Goal: Task Accomplishment & Management: Complete application form

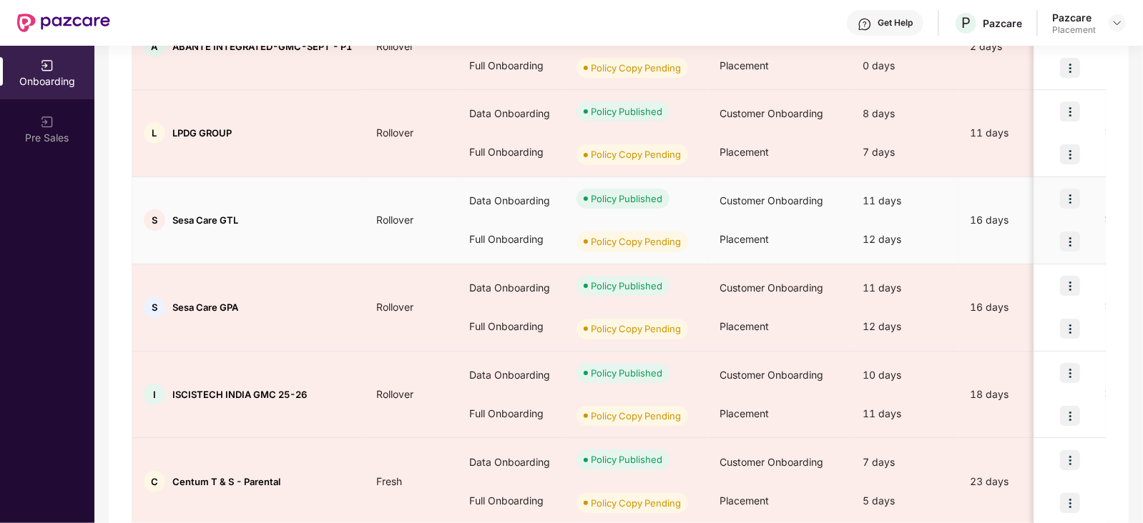
scroll to position [308, 0]
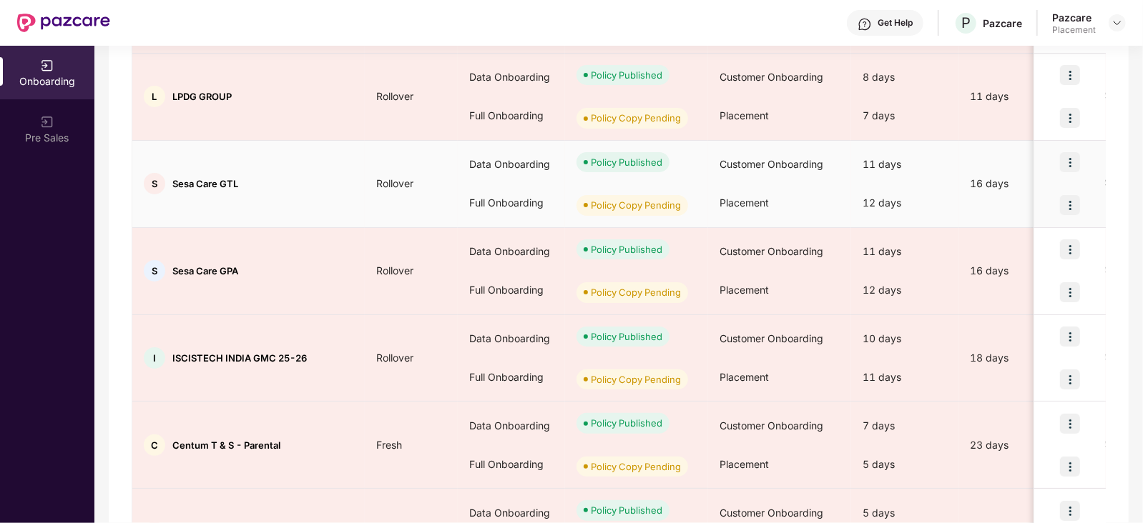
click at [175, 183] on span "Sesa Care GTL" at bounding box center [205, 183] width 66 height 11
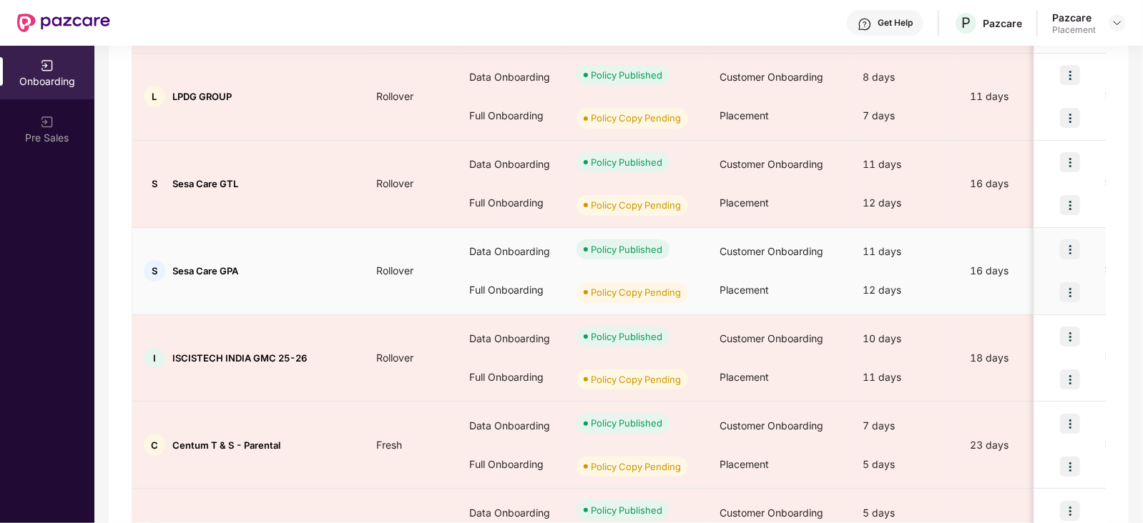
click at [236, 267] on span "Sesa Care GPA" at bounding box center [205, 270] width 66 height 11
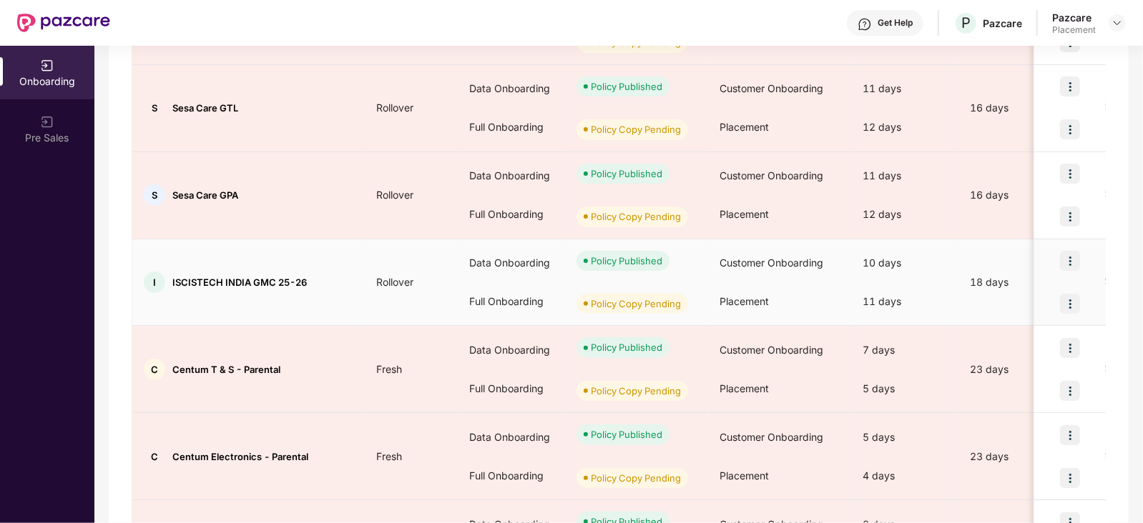
scroll to position [385, 0]
drag, startPoint x: 173, startPoint y: 273, endPoint x: 250, endPoint y: 278, distance: 76.7
click at [250, 278] on span "ISCISTECH INDIA GMC 25-26" at bounding box center [239, 280] width 134 height 11
copy span "ISCISTECH [GEOGRAPHIC_DATA]"
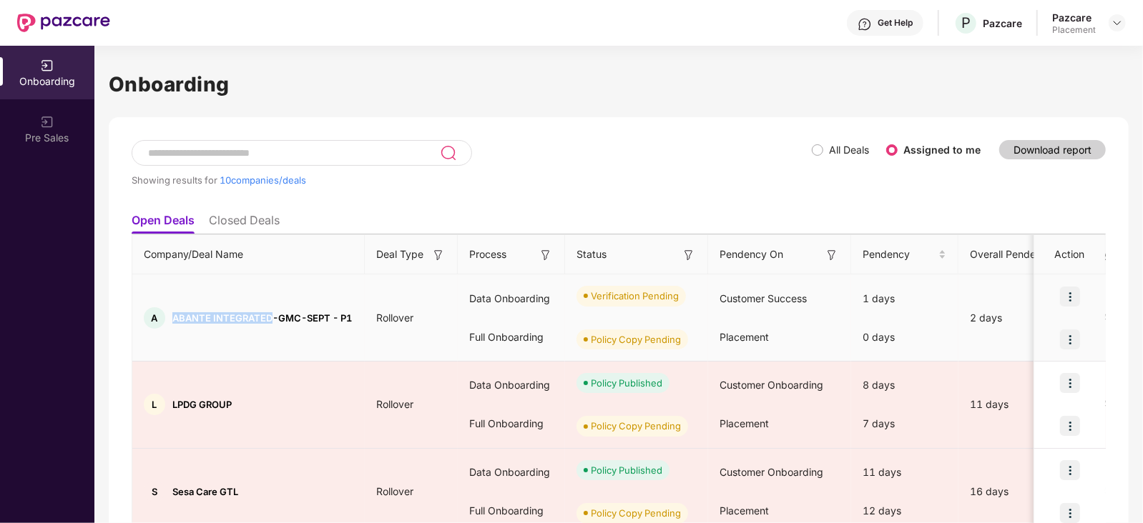
drag, startPoint x: 172, startPoint y: 308, endPoint x: 272, endPoint y: 309, distance: 100.1
click at [272, 313] on span "ABANTE INTEGRATED-GMC-SEPT - P1" at bounding box center [261, 318] width 179 height 11
copy span "ABANTE INTEGRATED"
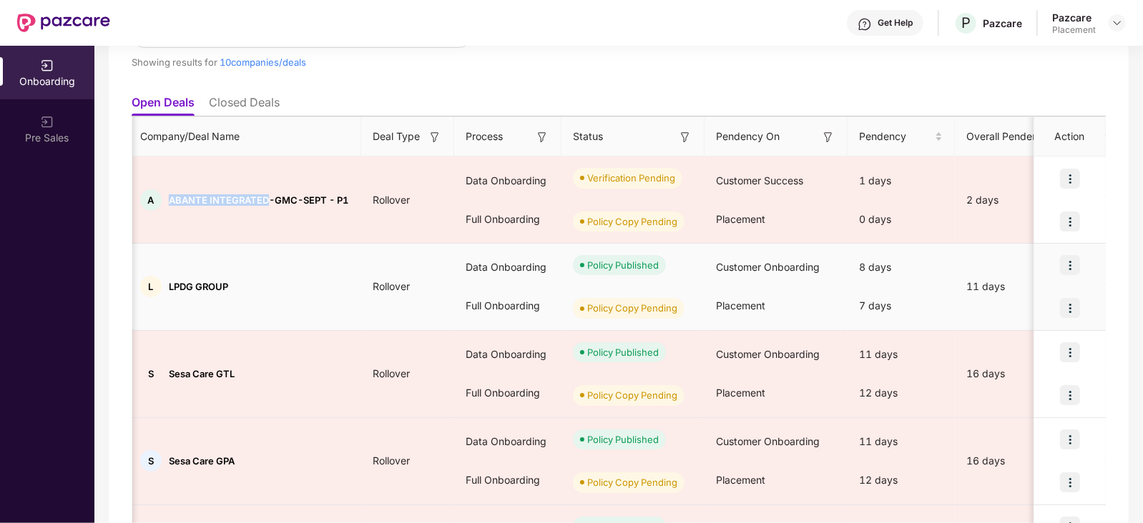
scroll to position [149, 0]
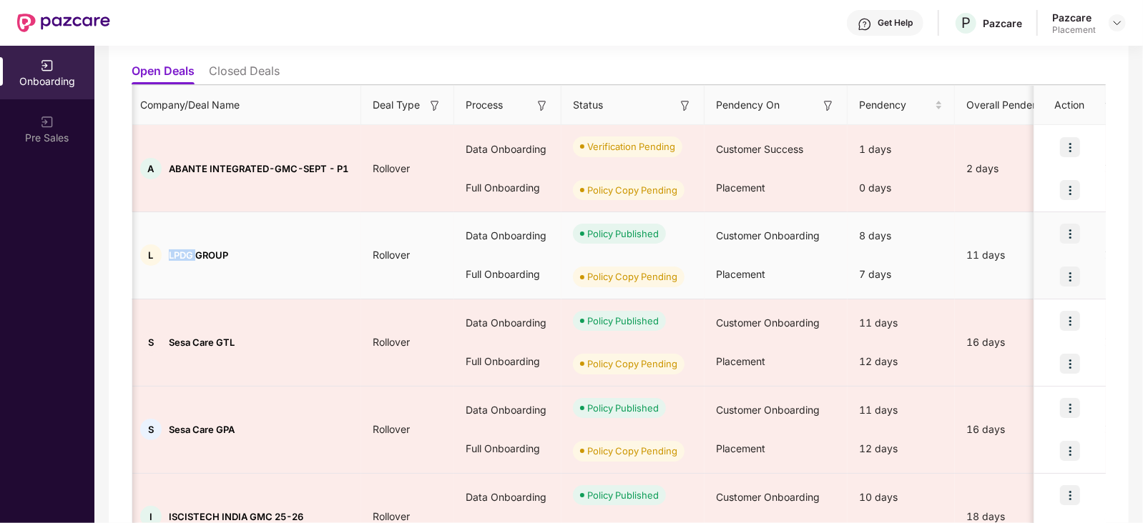
drag, startPoint x: 168, startPoint y: 255, endPoint x: 195, endPoint y: 250, distance: 26.9
click at [195, 250] on span "LPDG GROUP" at bounding box center [198, 255] width 59 height 11
copy span "LPDG"
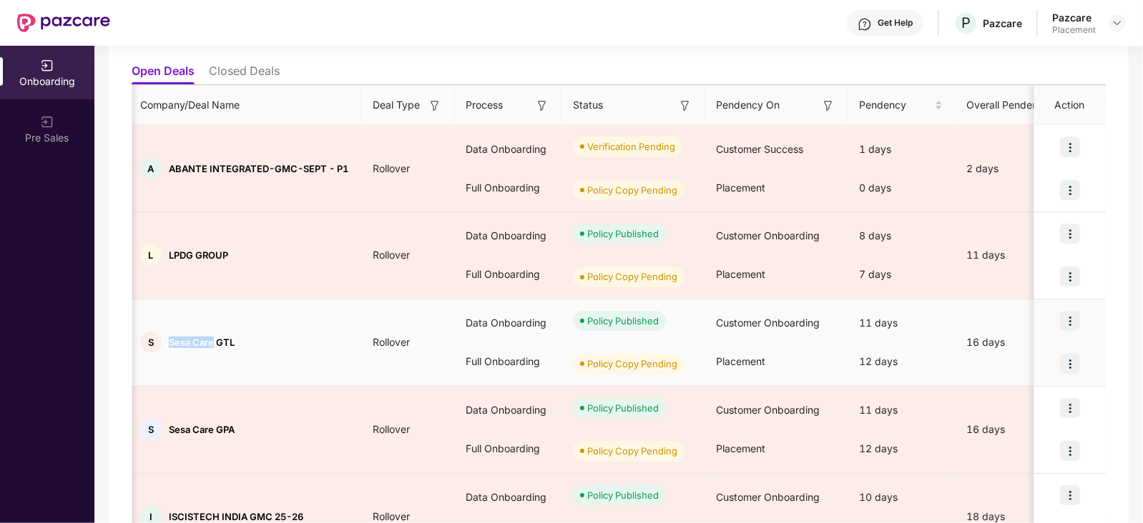
drag, startPoint x: 169, startPoint y: 346, endPoint x: 215, endPoint y: 343, distance: 45.9
click at [215, 343] on span "Sesa Care GTL" at bounding box center [202, 342] width 66 height 11
copy span "Sesa Care"
drag, startPoint x: 237, startPoint y: 336, endPoint x: 215, endPoint y: 341, distance: 22.0
click at [215, 341] on div "S Sesa Care GTL" at bounding box center [245, 342] width 232 height 21
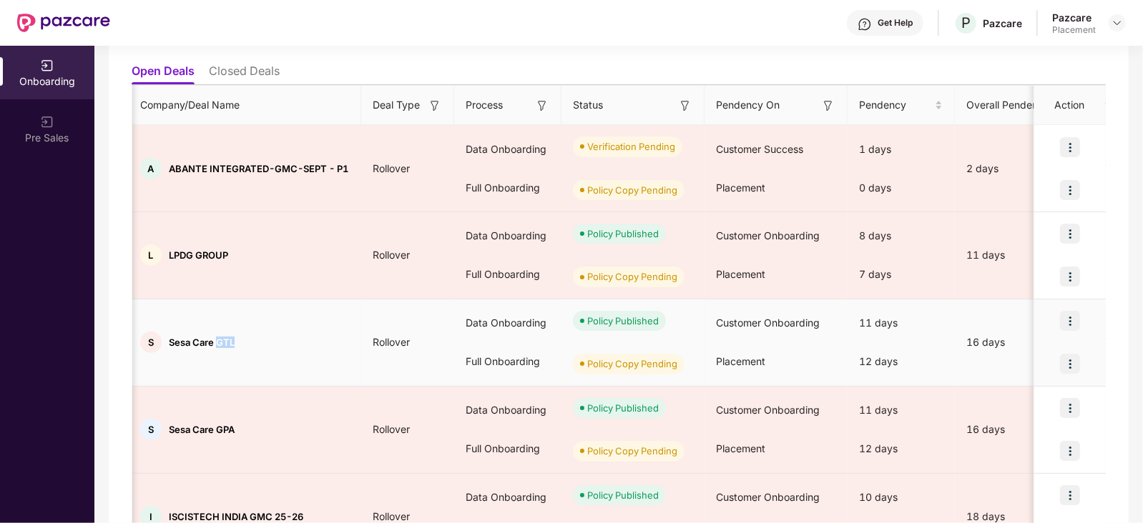
copy span "GTL"
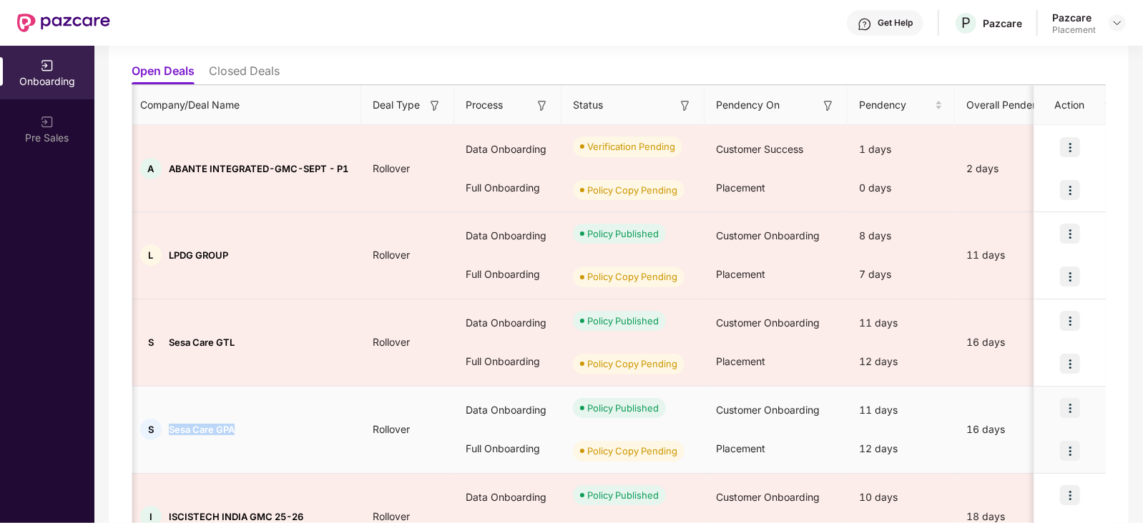
drag, startPoint x: 241, startPoint y: 428, endPoint x: 171, endPoint y: 427, distance: 70.1
click at [171, 427] on div "S Sesa Care GPA" at bounding box center [245, 429] width 232 height 21
copy span "Sesa Care GPA"
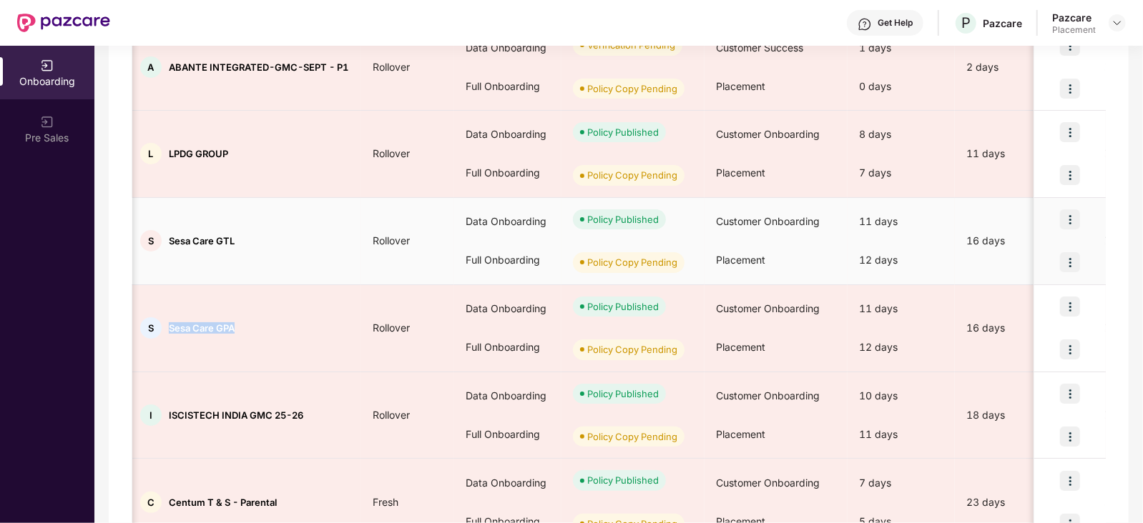
scroll to position [253, 0]
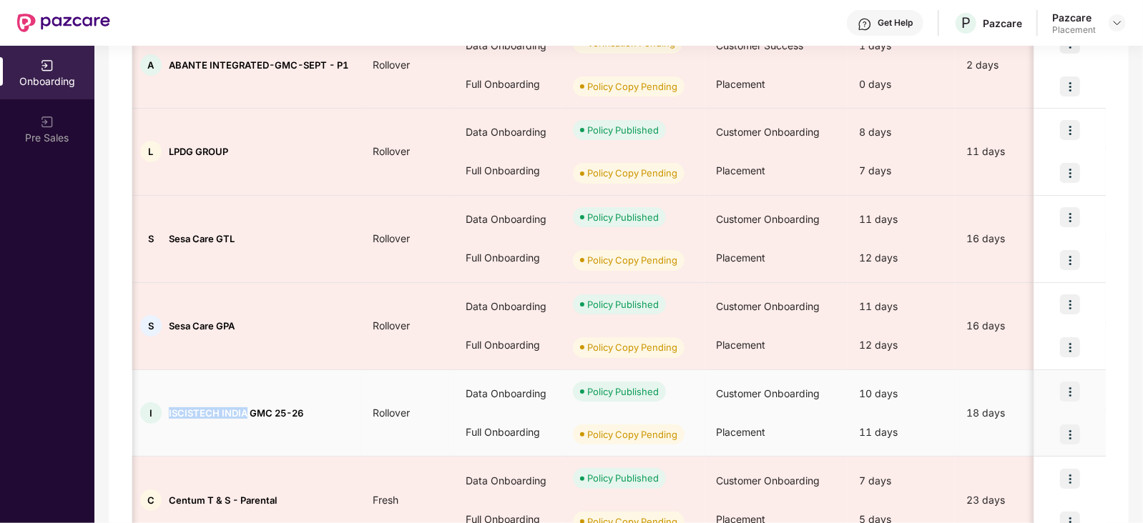
drag, startPoint x: 168, startPoint y: 410, endPoint x: 247, endPoint y: 417, distance: 78.9
click at [247, 417] on div "I ISCISTECH INDIA GMC 25-26" at bounding box center [245, 413] width 232 height 21
copy span "ISCISTECH [GEOGRAPHIC_DATA]"
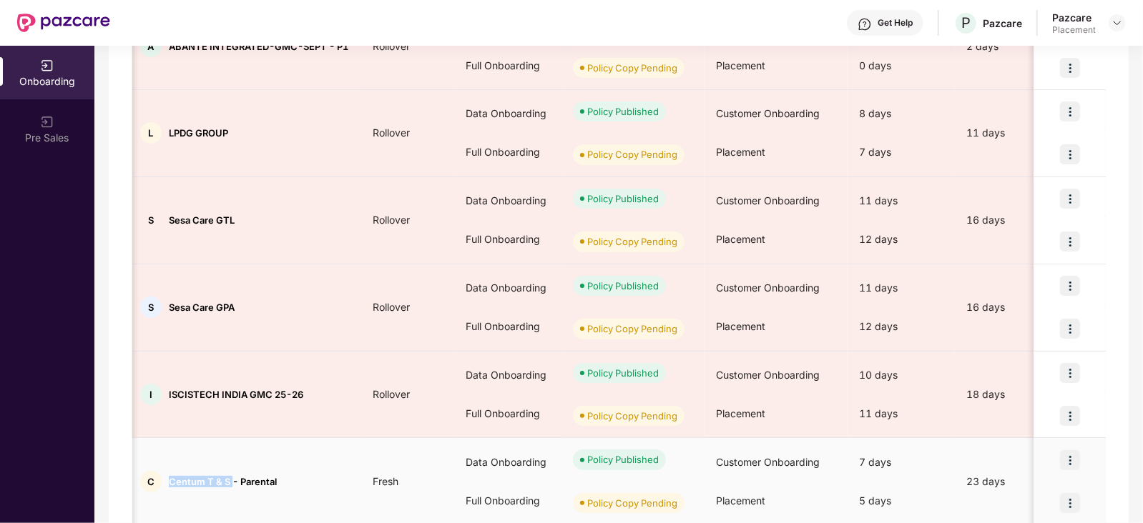
drag, startPoint x: 171, startPoint y: 481, endPoint x: 231, endPoint y: 478, distance: 60.2
click at [231, 478] on span "Centum T & S - Parental" at bounding box center [223, 481] width 108 height 11
copy span "Centum T & S"
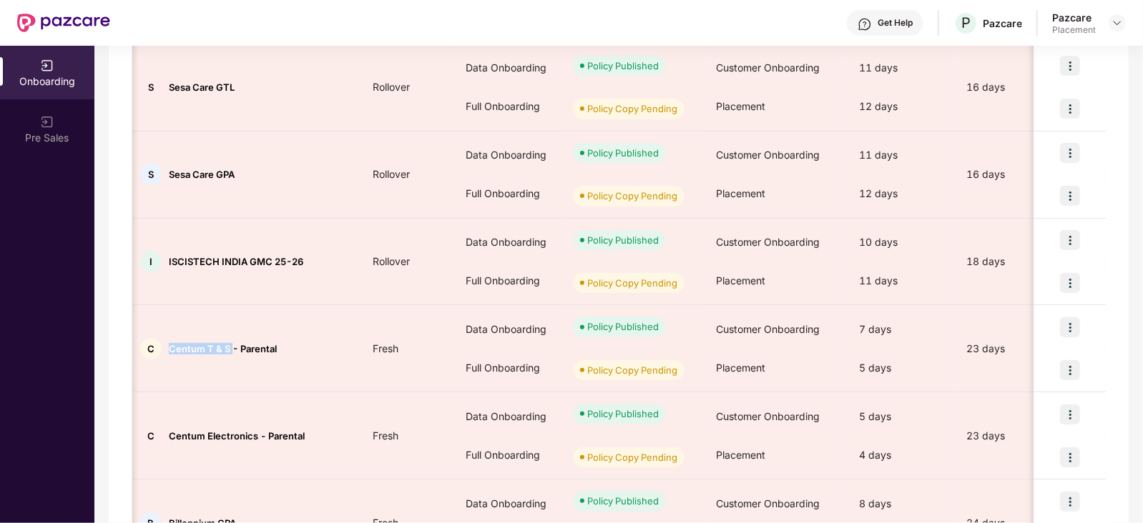
scroll to position [443, 0]
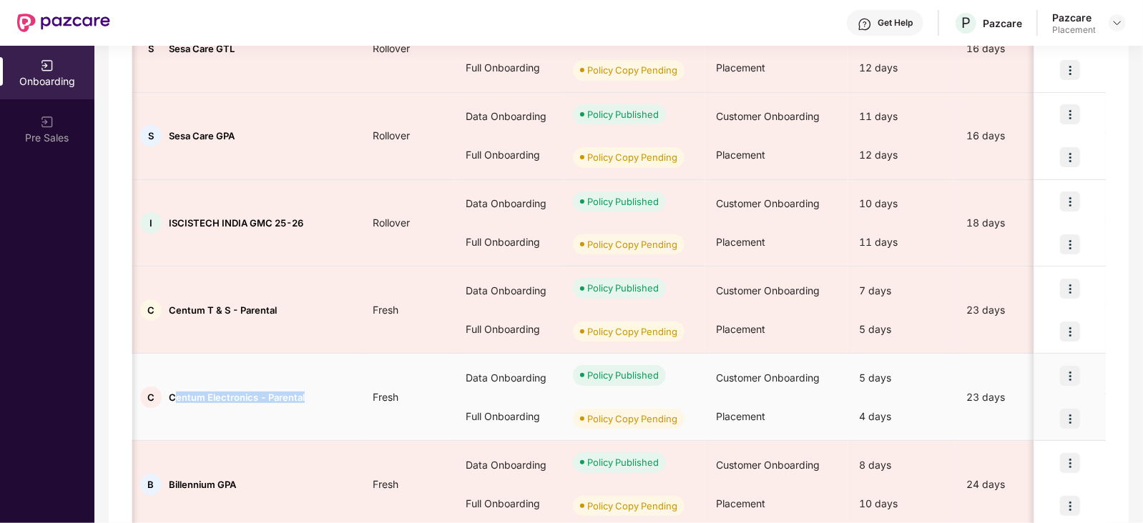
drag, startPoint x: 172, startPoint y: 395, endPoint x: 309, endPoint y: 392, distance: 137.3
click at [309, 392] on div "C Centum Electronics - Parental" at bounding box center [245, 397] width 232 height 21
copy span "entum Electronics - Parental"
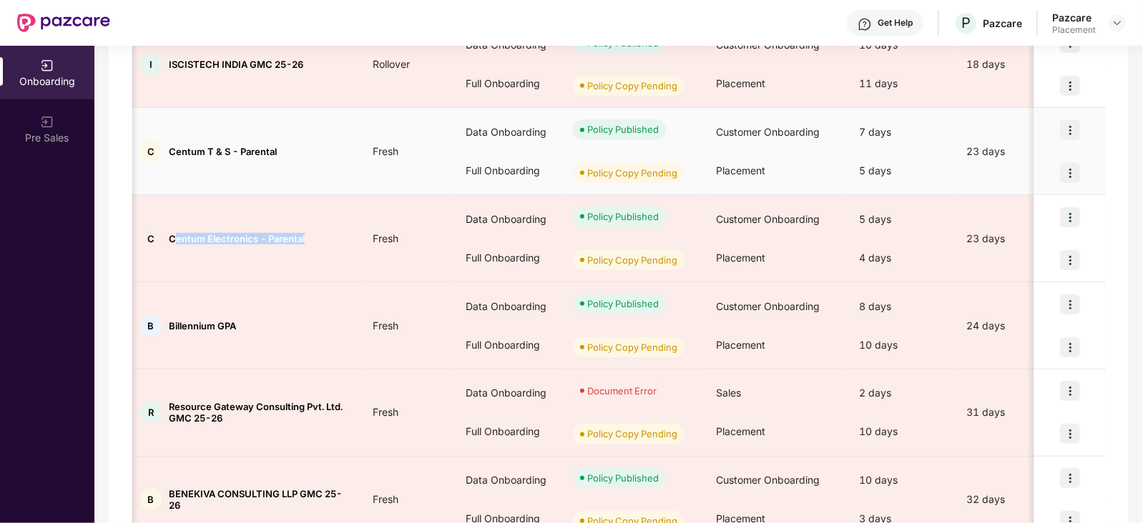
scroll to position [611, 0]
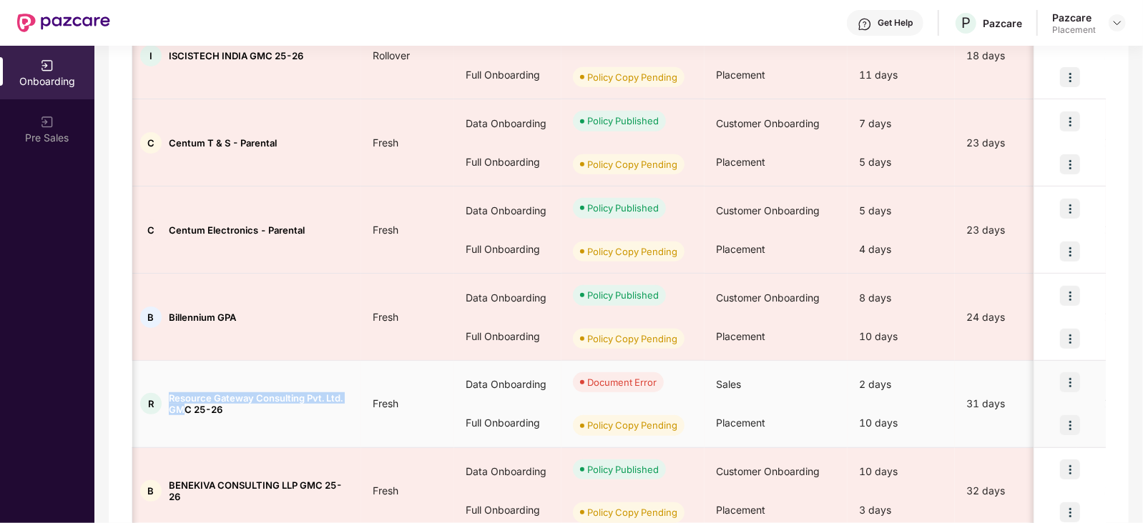
drag, startPoint x: 170, startPoint y: 397, endPoint x: 187, endPoint y: 409, distance: 20.5
click at [187, 409] on span "Resource Gateway Consulting Pvt. Ltd. GMC 25-26" at bounding box center [259, 404] width 181 height 23
copy span "Resource Gateway Consulting Pvt. Ltd. GM"
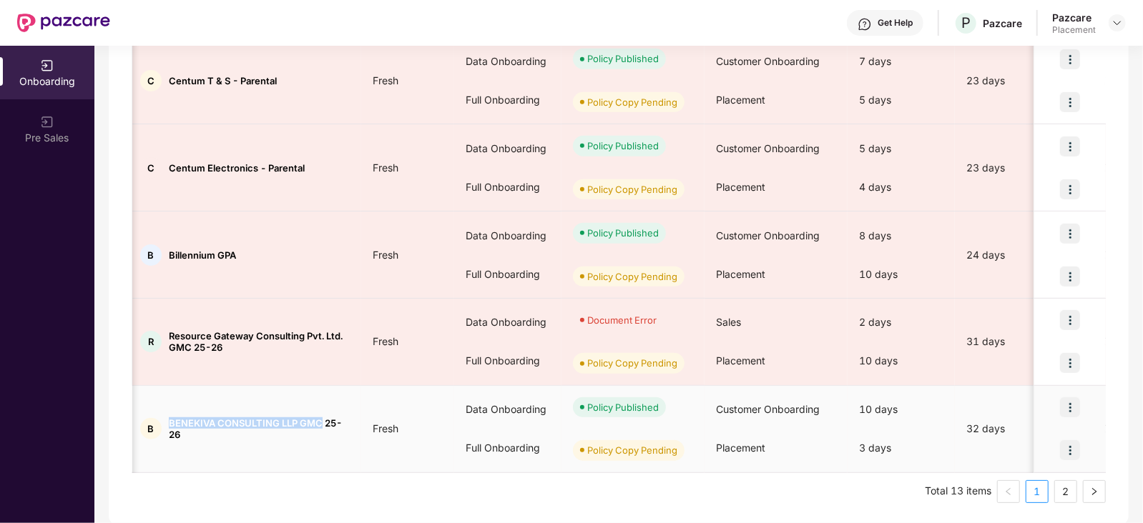
drag, startPoint x: 166, startPoint y: 413, endPoint x: 322, endPoint y: 420, distance: 156.0
click at [322, 420] on td "B BENEKIVA CONSULTING LLP GMC 25-26" at bounding box center [245, 429] width 232 height 87
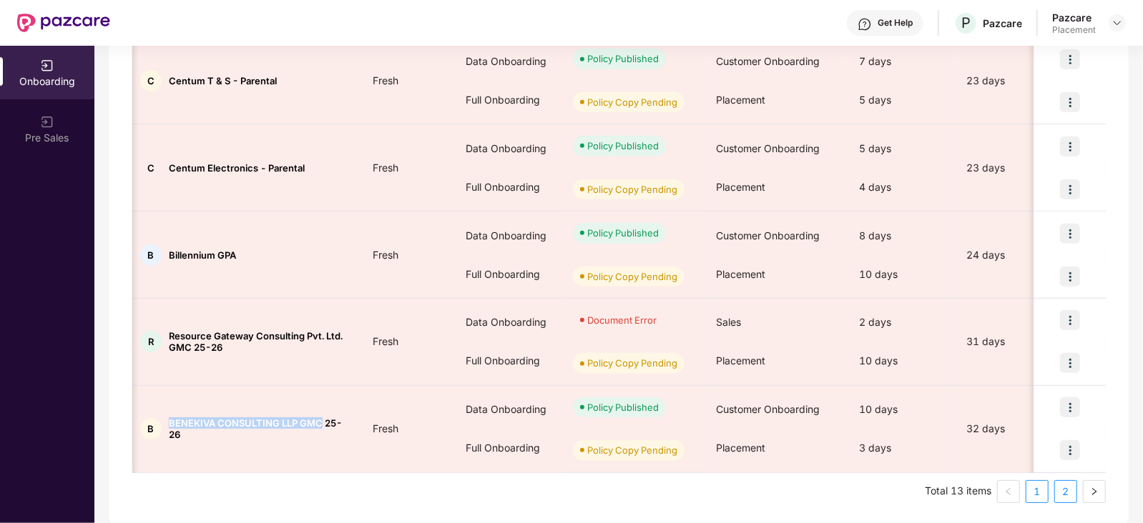
click at [1068, 490] on link "2" at bounding box center [1065, 491] width 21 height 21
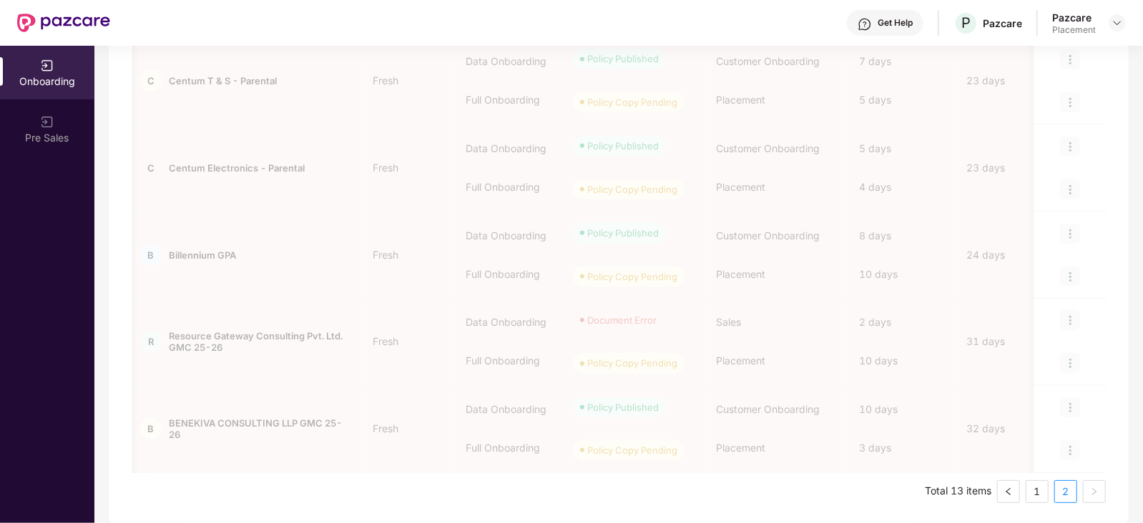
scroll to position [64, 0]
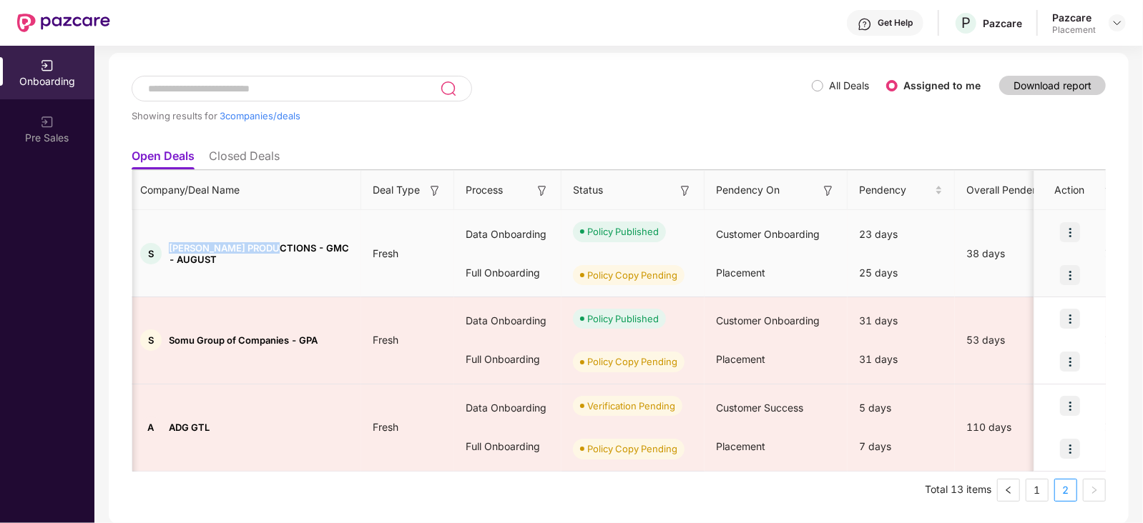
drag, startPoint x: 172, startPoint y: 245, endPoint x: 282, endPoint y: 238, distance: 111.1
click at [282, 238] on td "S [PERSON_NAME] PRODUCTIONS - GMC - AUGUST" at bounding box center [245, 253] width 232 height 87
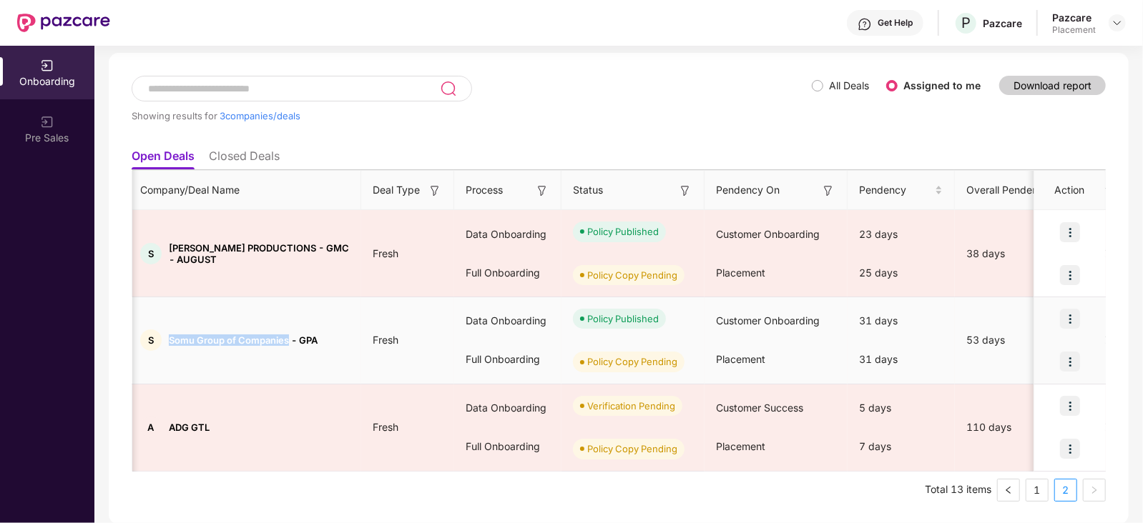
drag, startPoint x: 168, startPoint y: 337, endPoint x: 288, endPoint y: 333, distance: 120.2
click at [288, 335] on span "Somu Group of Companies - GPA" at bounding box center [243, 340] width 149 height 11
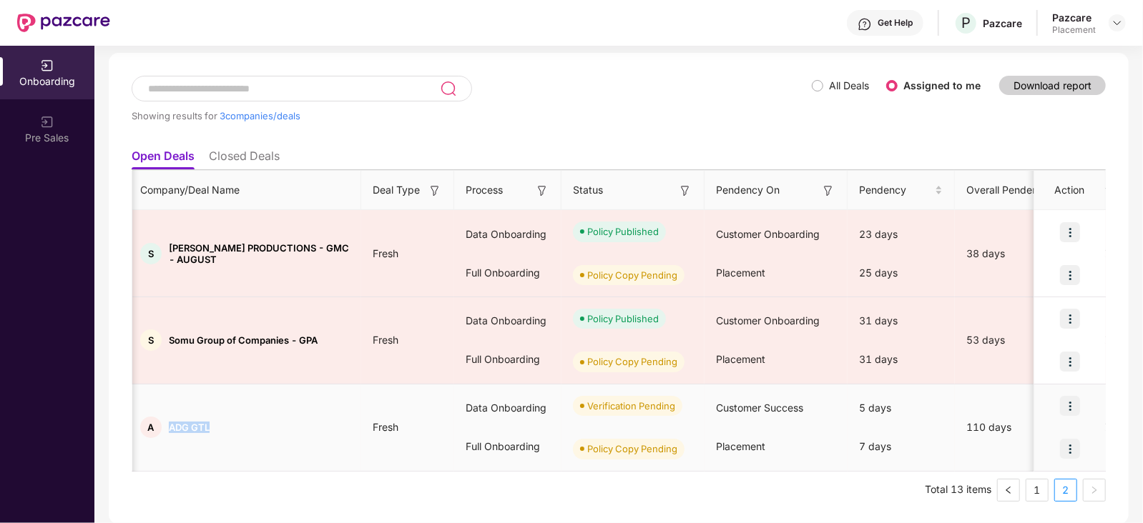
drag, startPoint x: 170, startPoint y: 427, endPoint x: 215, endPoint y: 425, distance: 44.4
click at [215, 425] on div "A ADG GTL" at bounding box center [245, 427] width 232 height 21
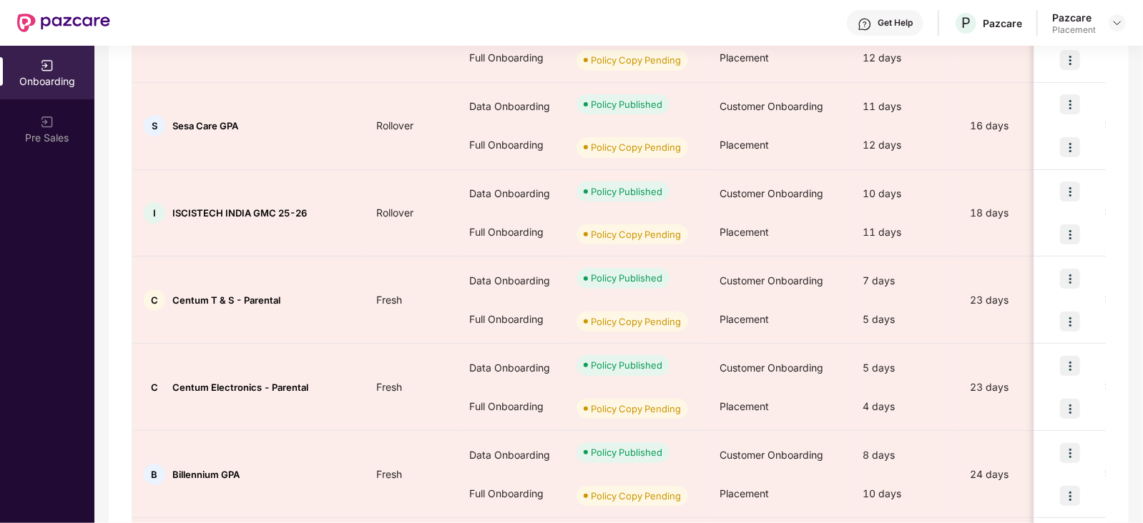
scroll to position [454, 0]
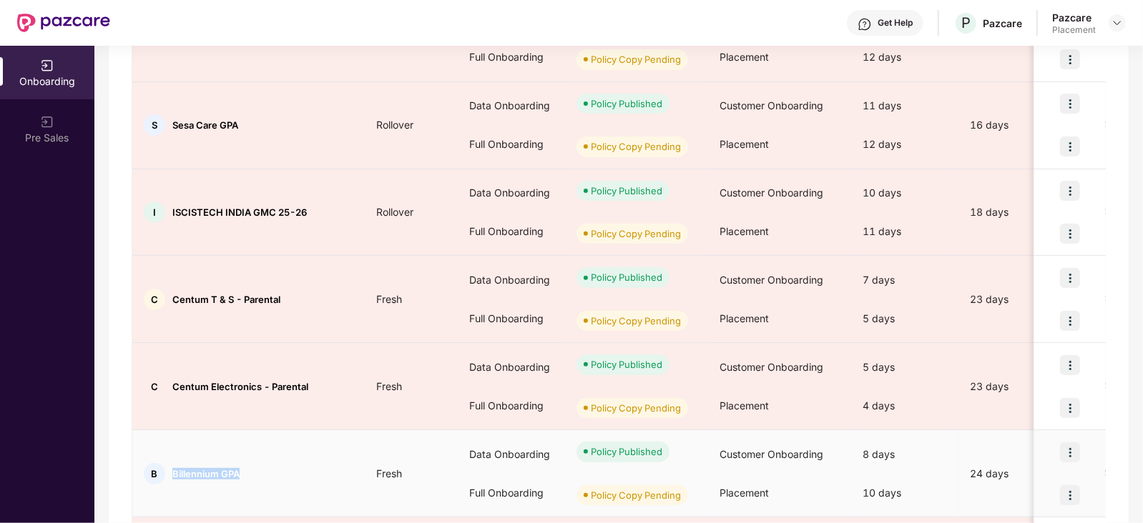
drag, startPoint x: 175, startPoint y: 473, endPoint x: 245, endPoint y: 470, distance: 70.1
click at [245, 470] on div "B Billennium GPA" at bounding box center [248, 473] width 232 height 21
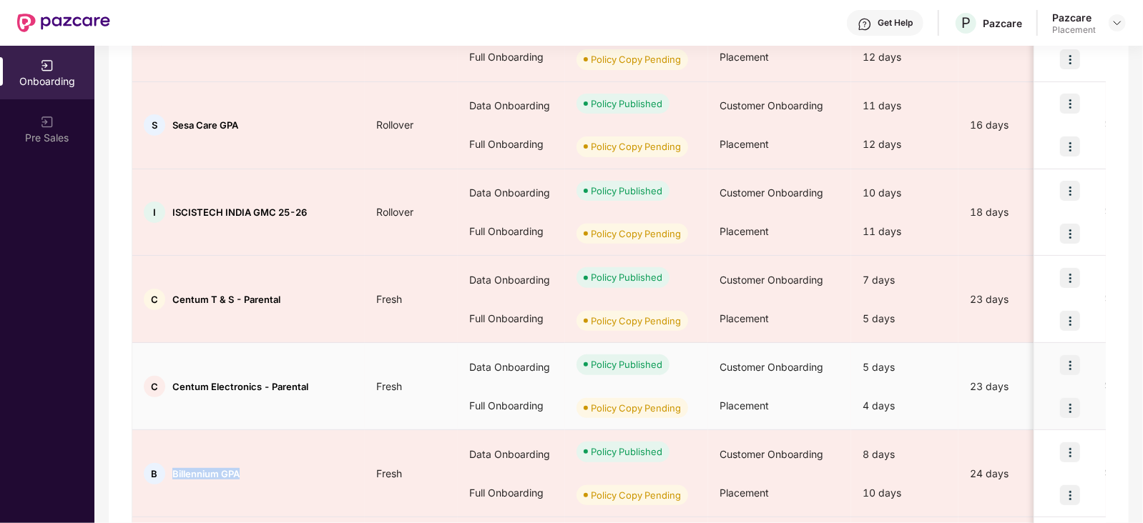
scroll to position [673, 0]
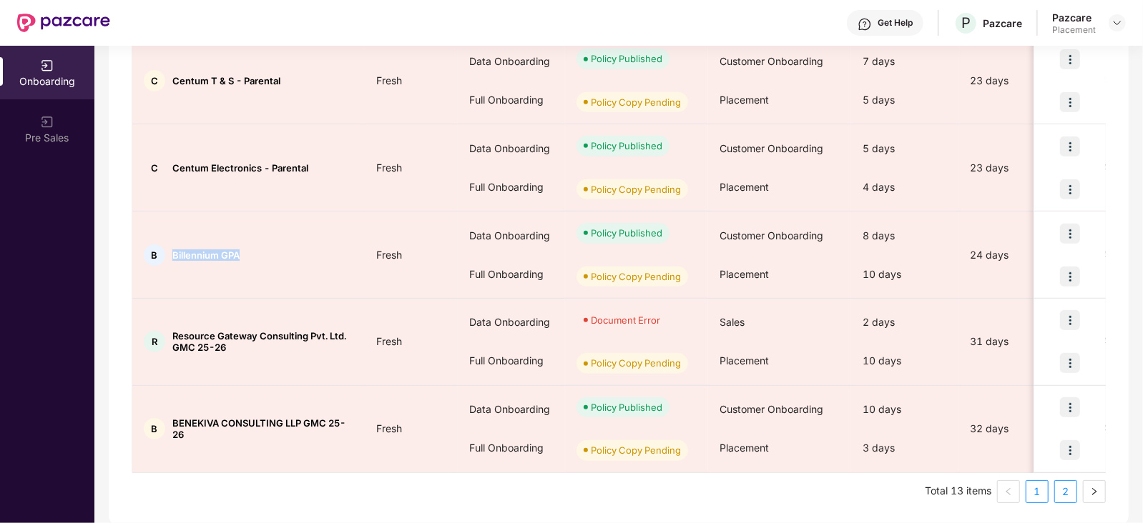
click at [1062, 482] on link "2" at bounding box center [1065, 491] width 21 height 21
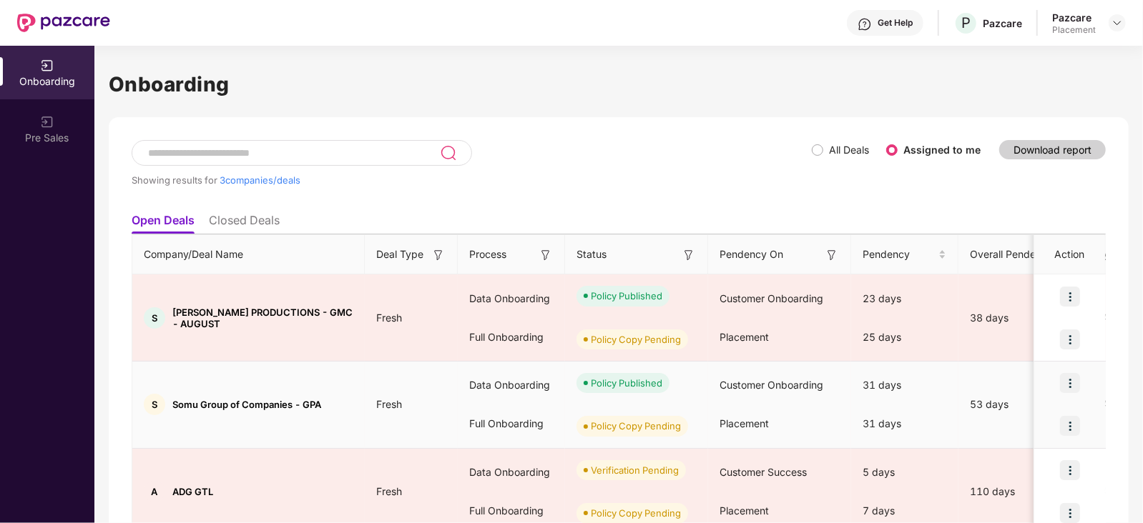
scroll to position [64, 0]
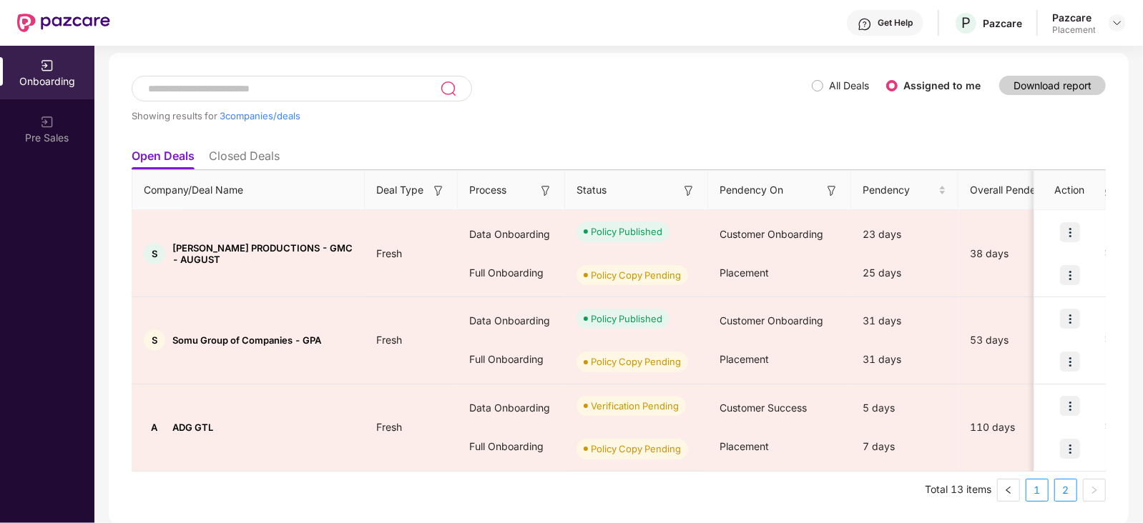
click at [1037, 488] on link "1" at bounding box center [1036, 490] width 21 height 21
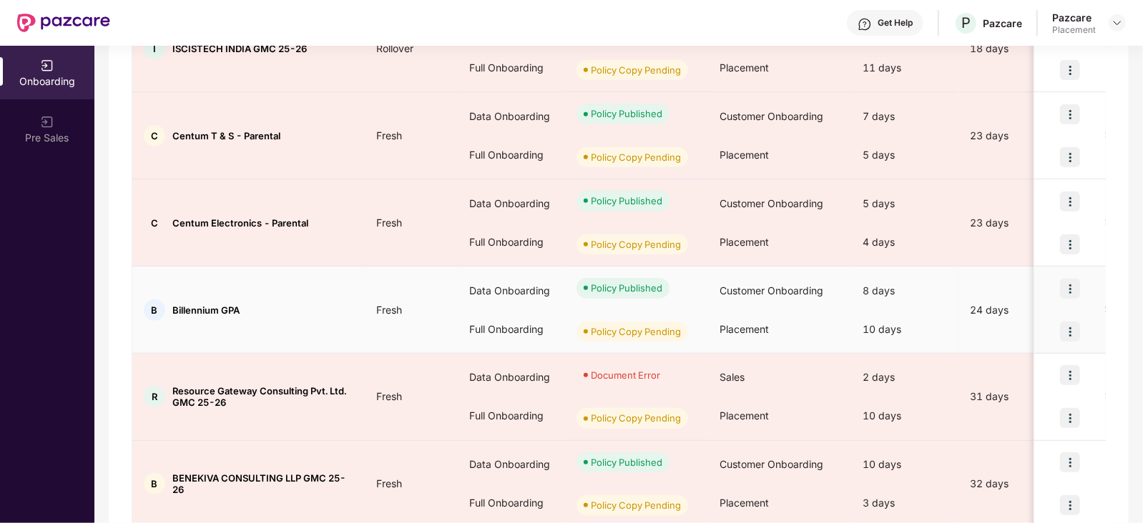
scroll to position [673, 0]
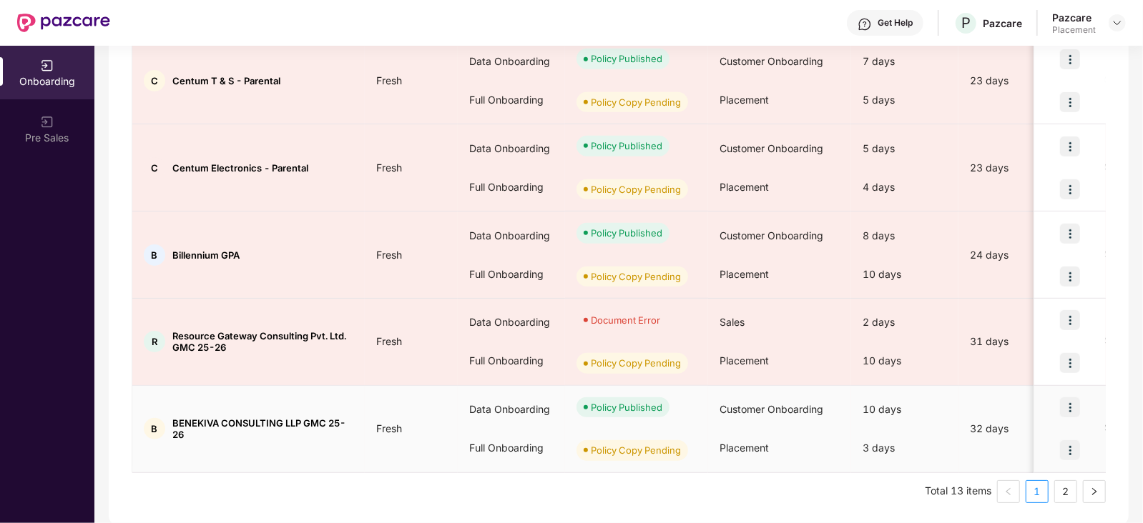
click at [1069, 456] on img at bounding box center [1070, 451] width 20 height 20
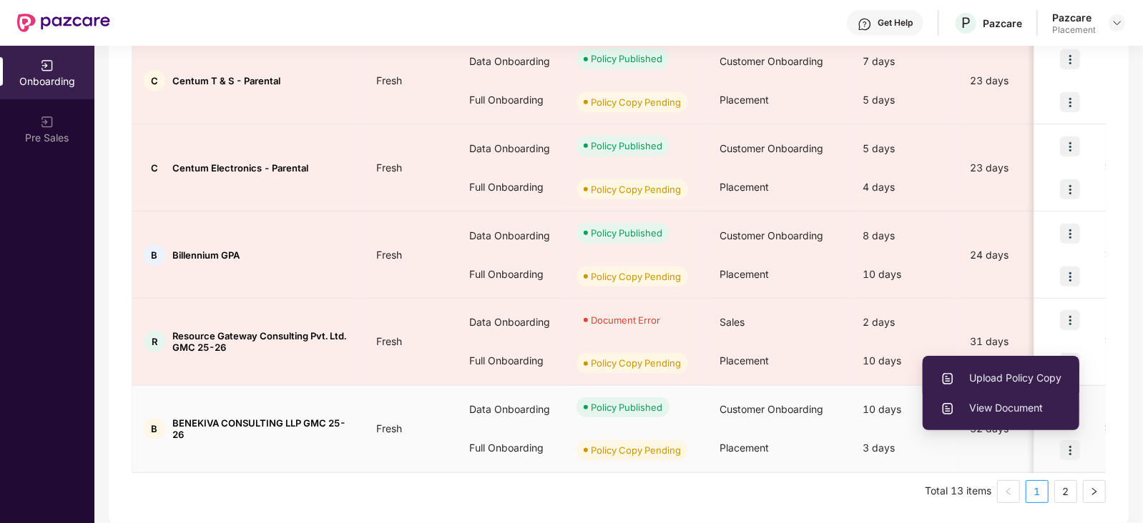
click at [1003, 383] on span "Upload Policy Copy" at bounding box center [1000, 378] width 121 height 16
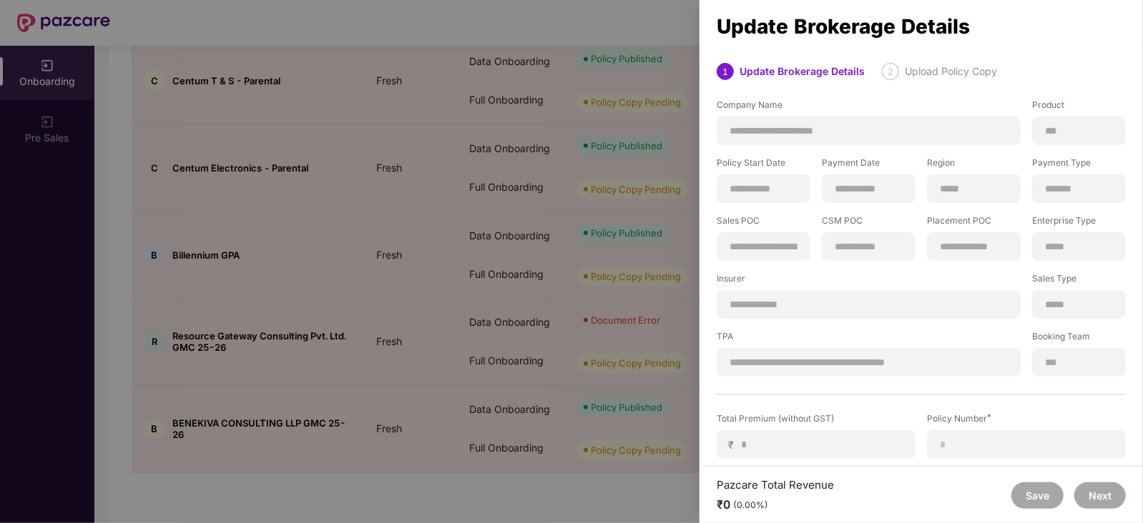
click at [776, 313] on div "**********" at bounding box center [869, 304] width 304 height 29
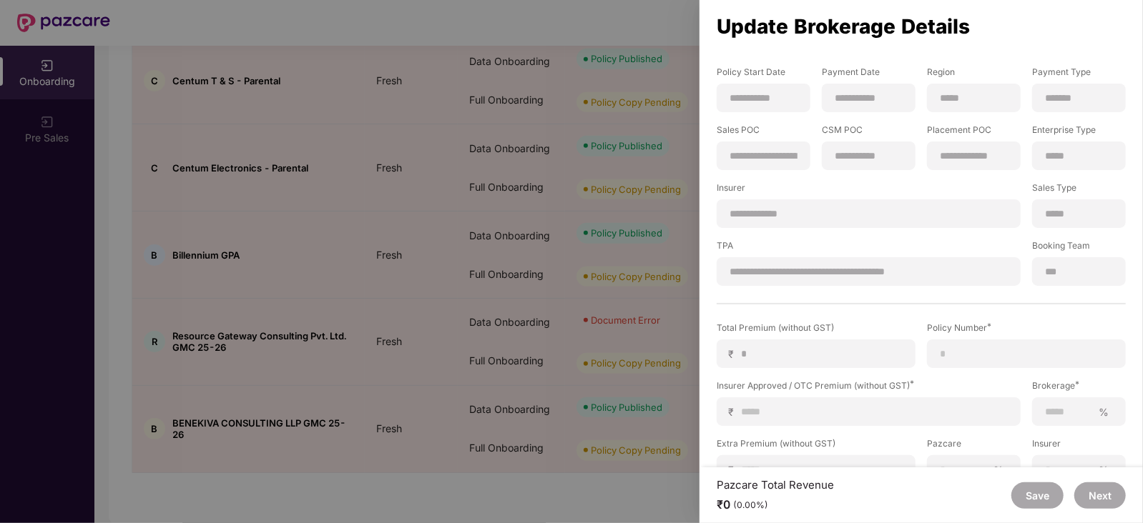
scroll to position [97, 0]
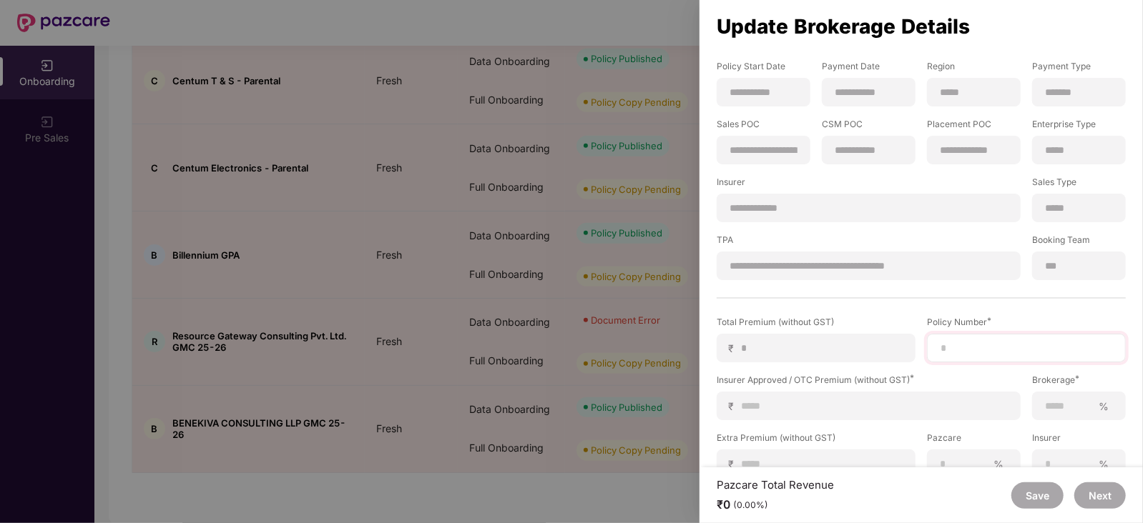
click at [956, 358] on div at bounding box center [1026, 348] width 199 height 29
click at [953, 345] on input at bounding box center [1026, 348] width 174 height 15
paste input "**********"
type input "**********"
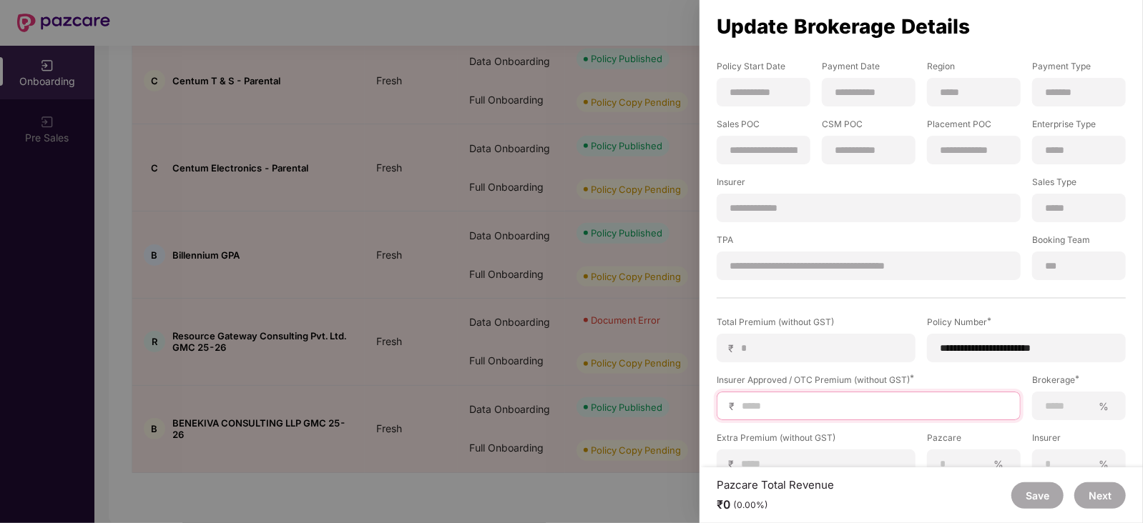
click at [855, 408] on input at bounding box center [874, 406] width 268 height 15
type input "*"
type input "**"
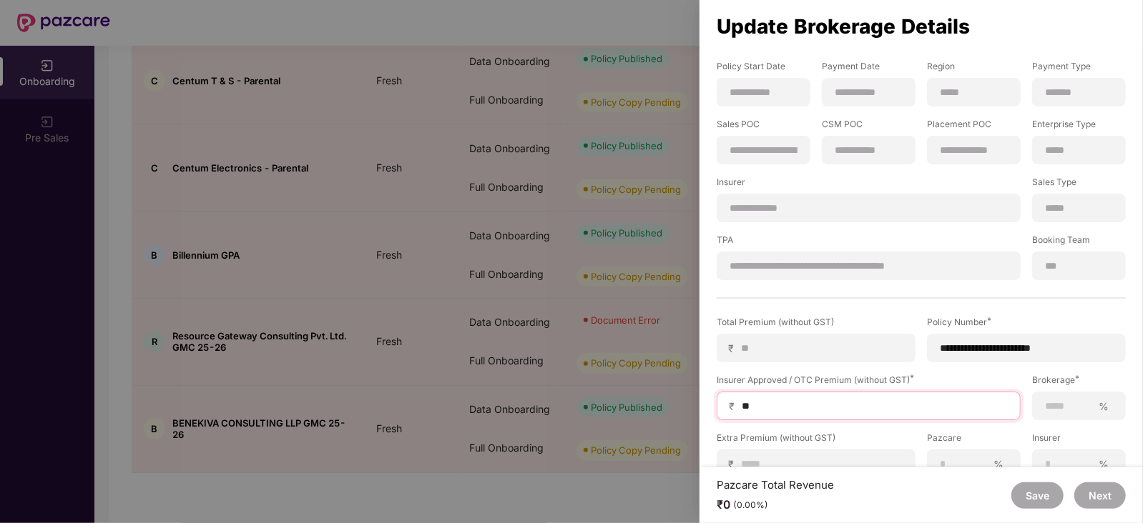
type input "***"
type input "****"
type input "*****"
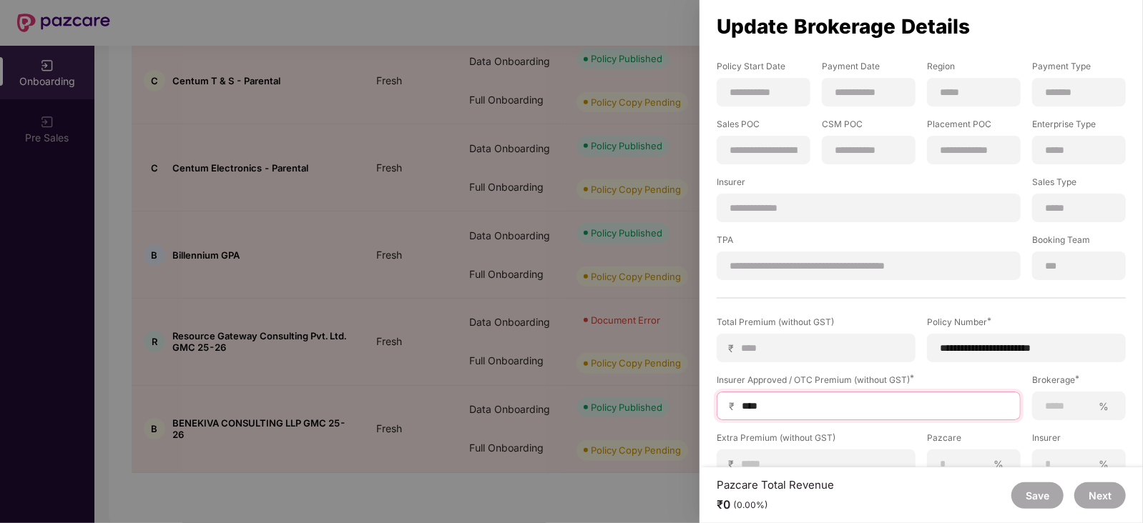
type input "*****"
type input "******"
click at [837, 443] on label "Extra Premium (without GST)" at bounding box center [816, 441] width 199 height 18
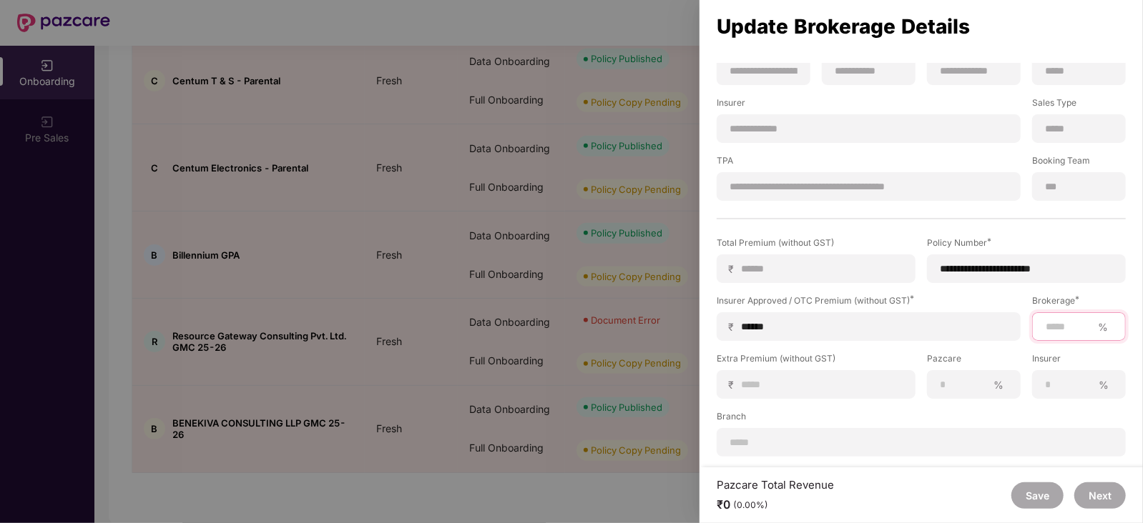
click at [1054, 330] on input at bounding box center [1068, 327] width 48 height 15
type input "***"
click at [1040, 410] on label "Branch" at bounding box center [921, 419] width 409 height 18
click at [1105, 502] on button "Next" at bounding box center [1099, 496] width 51 height 26
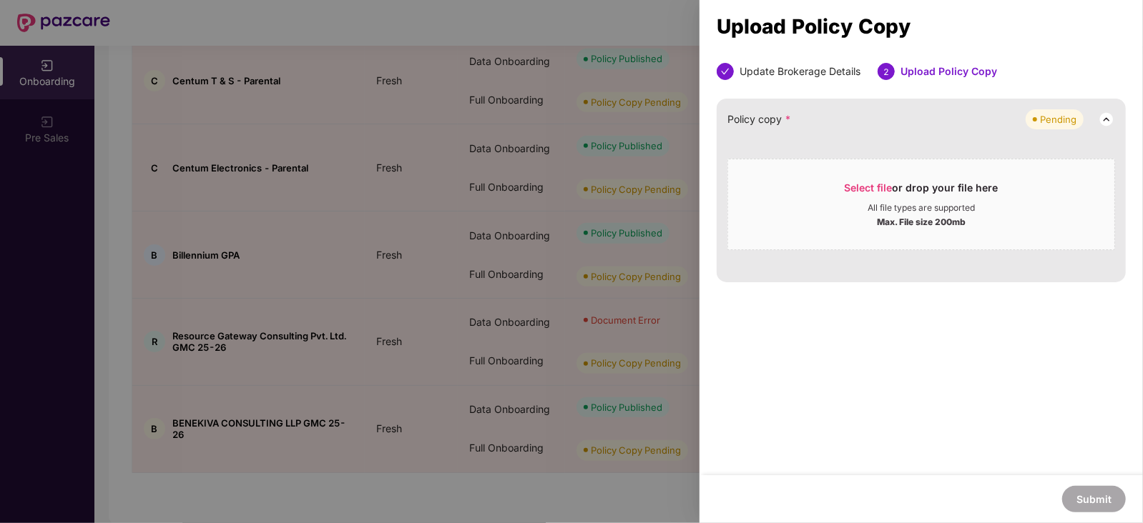
scroll to position [0, 0]
click at [866, 189] on span "Select file" at bounding box center [869, 188] width 48 height 12
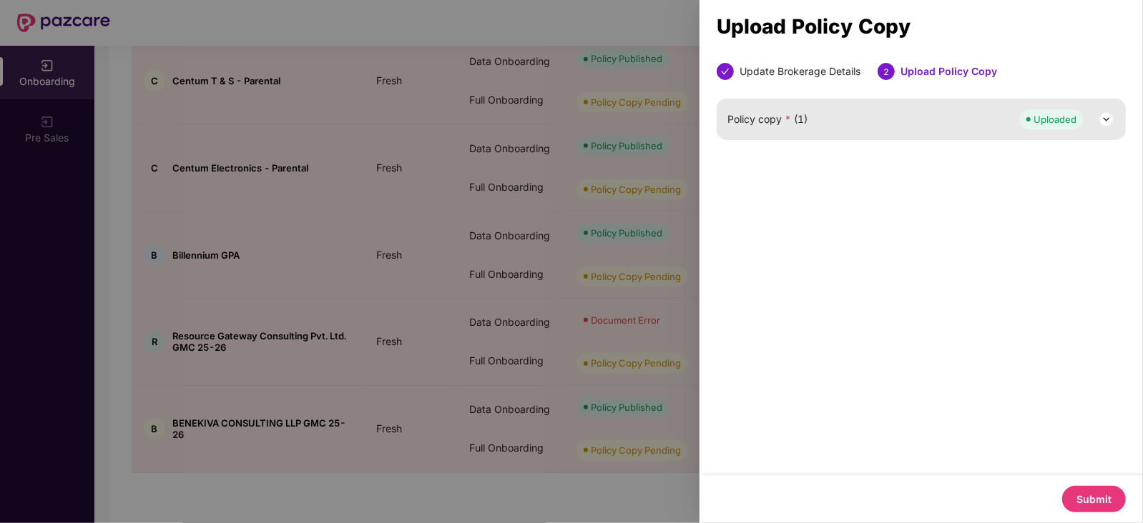
click at [1101, 498] on button "Submit" at bounding box center [1094, 499] width 64 height 26
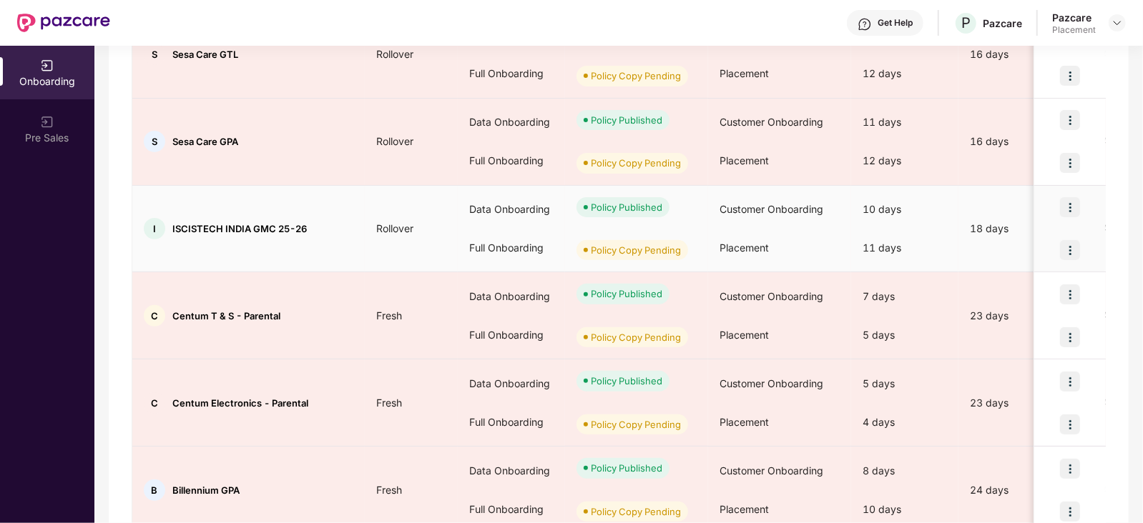
scroll to position [441, 0]
